Goal: Transaction & Acquisition: Download file/media

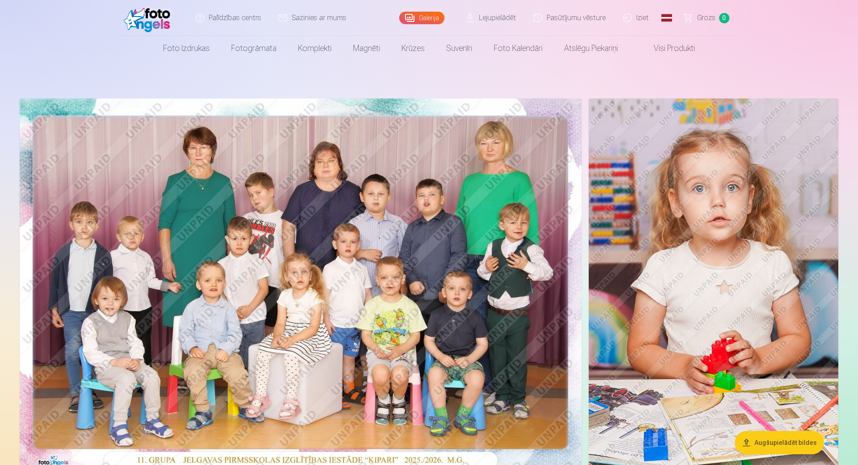
click at [584, 21] on link "Pasūtījumu vēsture" at bounding box center [570, 18] width 90 height 36
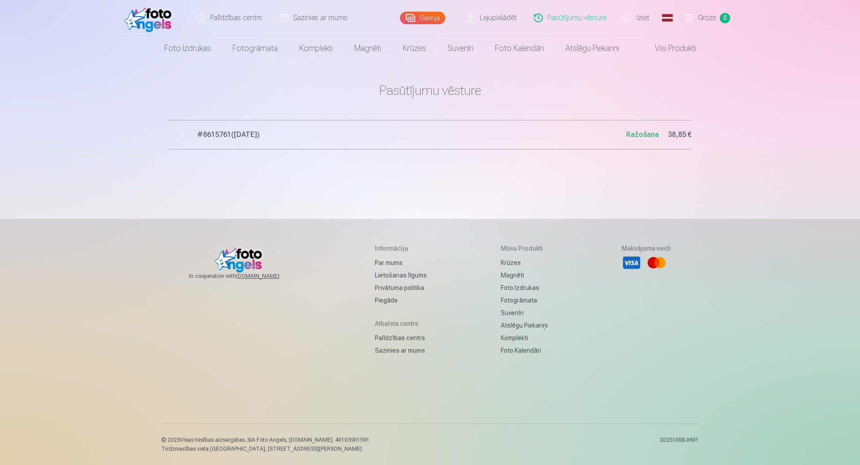
click at [647, 134] on span "Ražošana" at bounding box center [642, 134] width 33 height 9
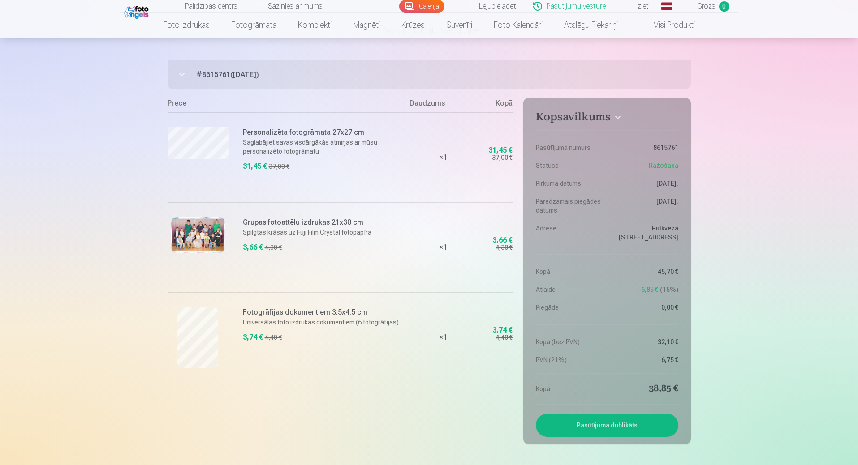
scroll to position [45, 0]
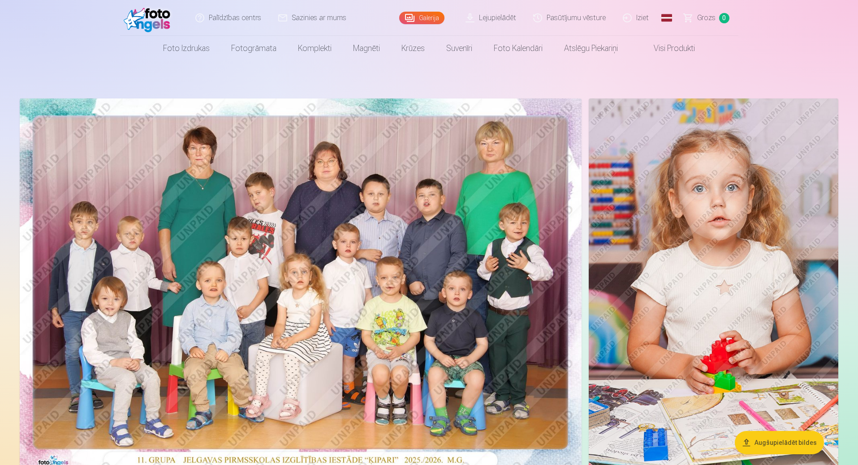
click at [499, 20] on link "Lejupielādēt" at bounding box center [491, 18] width 68 height 36
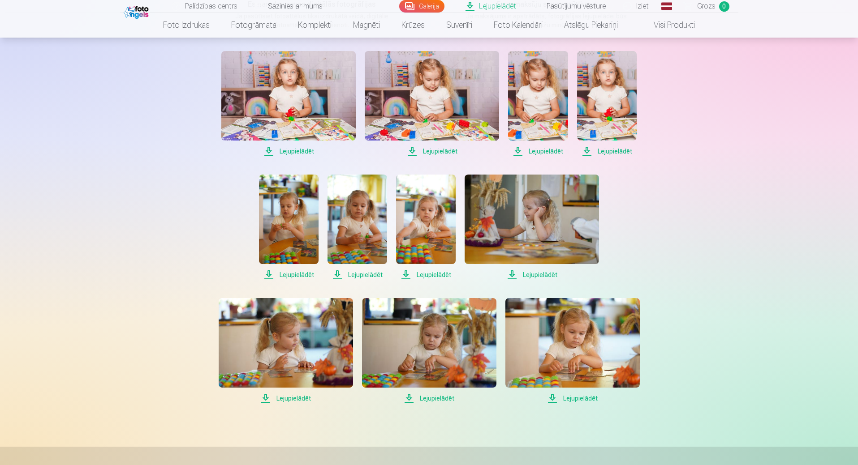
scroll to position [224, 0]
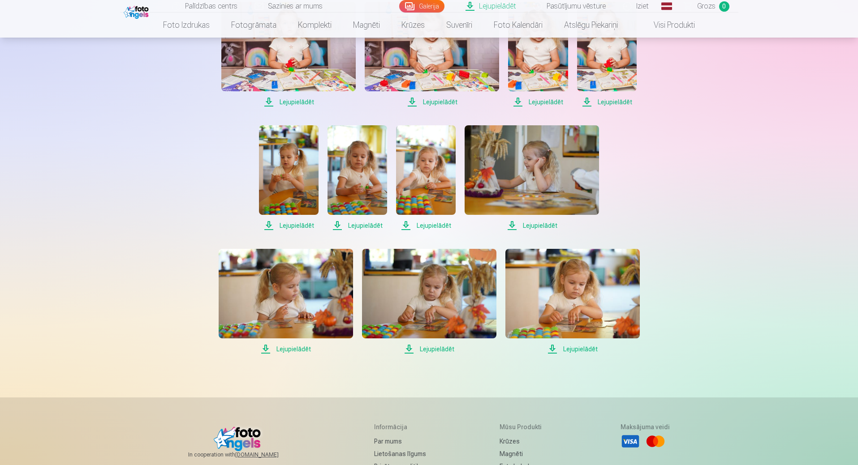
click at [573, 349] on span "Lejupielādēt" at bounding box center [572, 349] width 134 height 11
click at [431, 352] on span "Lejupielādēt" at bounding box center [429, 349] width 134 height 11
click at [277, 349] on span "Lejupielādēt" at bounding box center [286, 349] width 134 height 11
click at [533, 226] on span "Lejupielādēt" at bounding box center [531, 225] width 134 height 11
click at [429, 225] on span "Lejupielādēt" at bounding box center [426, 225] width 60 height 11
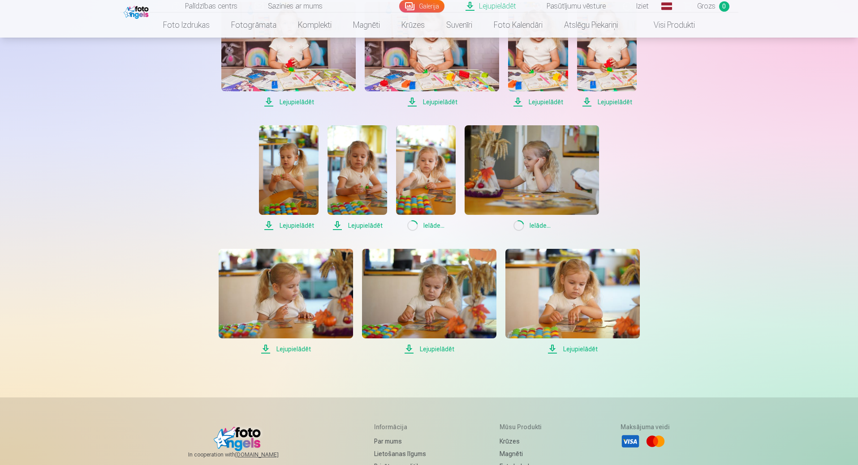
click at [358, 223] on span "Lejupielādēt" at bounding box center [357, 225] width 60 height 11
click at [306, 222] on span "Lejupielādēt" at bounding box center [289, 225] width 60 height 11
drag, startPoint x: 604, startPoint y: 102, endPoint x: 599, endPoint y: 102, distance: 4.9
click at [604, 102] on span "Lejupielādēt" at bounding box center [607, 102] width 60 height 11
click at [541, 102] on span "Lejupielādēt" at bounding box center [538, 102] width 60 height 11
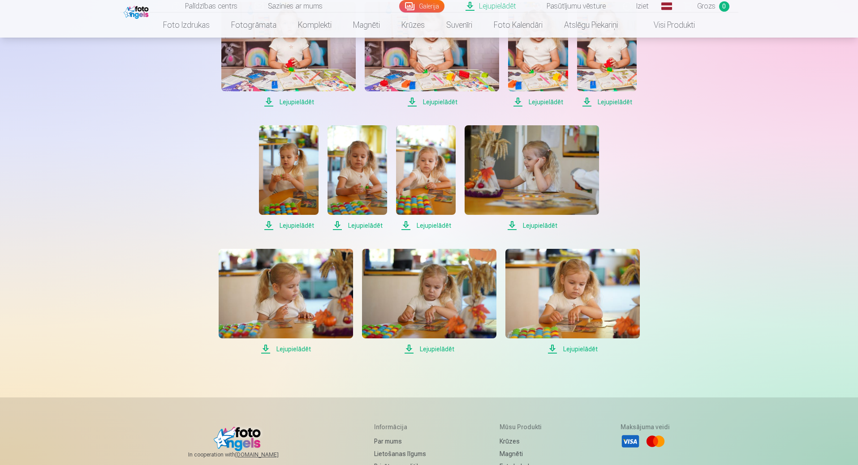
click at [446, 103] on span "Lejupielādēt" at bounding box center [432, 102] width 134 height 11
click at [306, 101] on span "Lejupielādēt" at bounding box center [288, 102] width 134 height 11
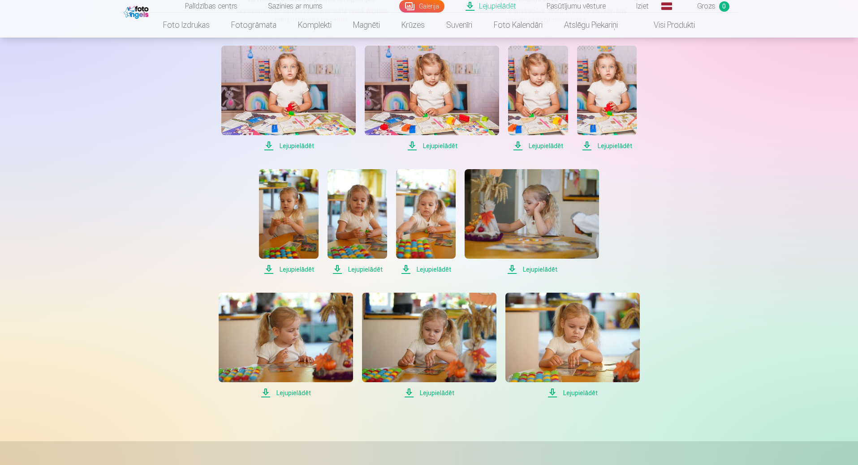
scroll to position [179, 0]
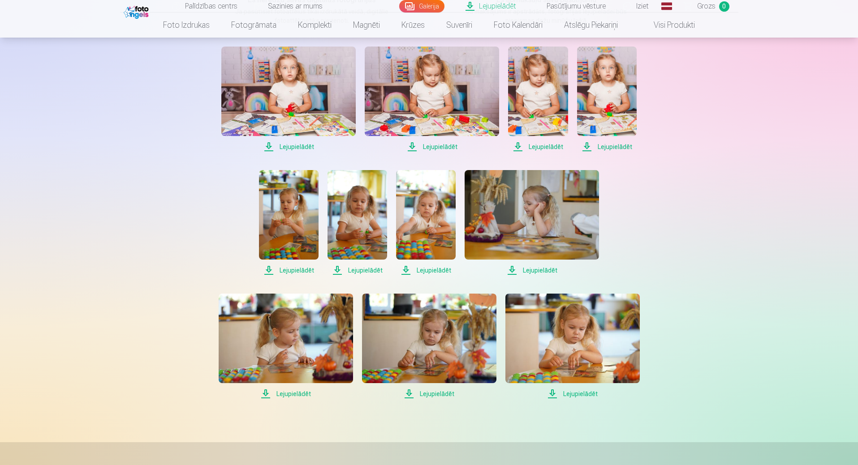
click at [639, 7] on link "Iziet" at bounding box center [635, 6] width 43 height 13
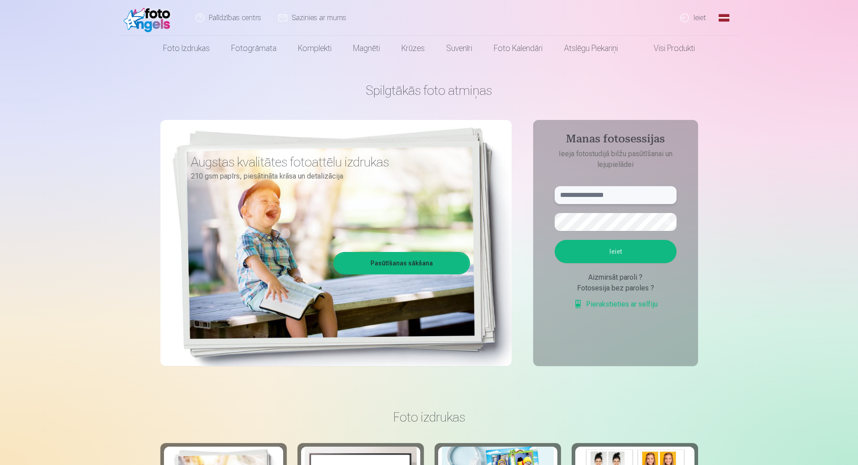
click at [608, 197] on input "text" at bounding box center [615, 195] width 122 height 18
type input "**********"
click at [554, 240] on button "Ieiet" at bounding box center [615, 251] width 122 height 23
